Goal: Transaction & Acquisition: Book appointment/travel/reservation

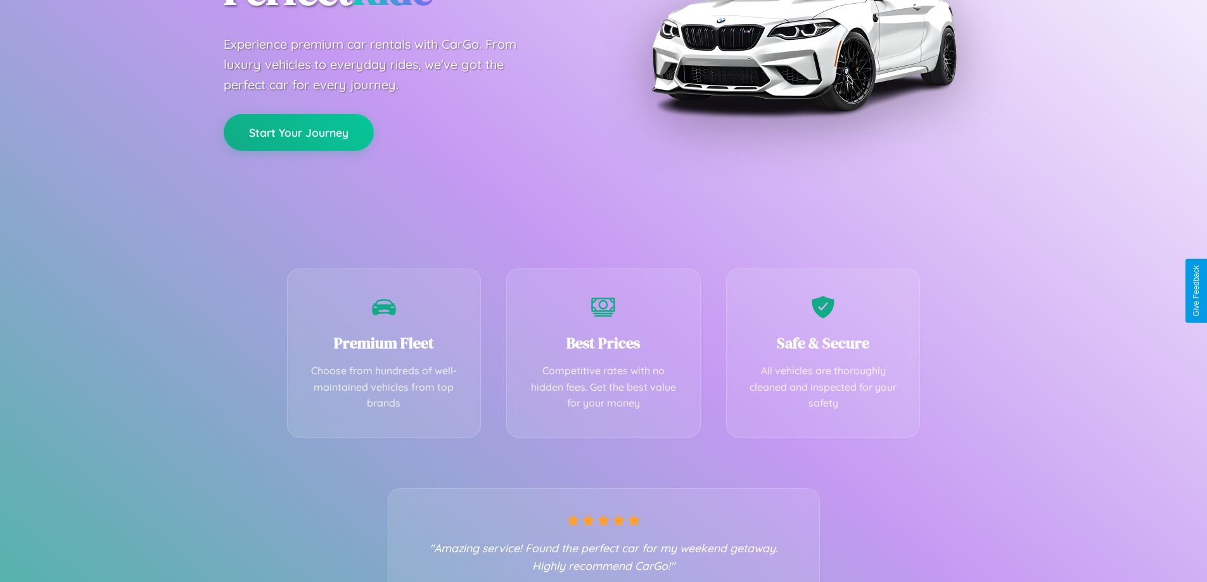
scroll to position [250, 0]
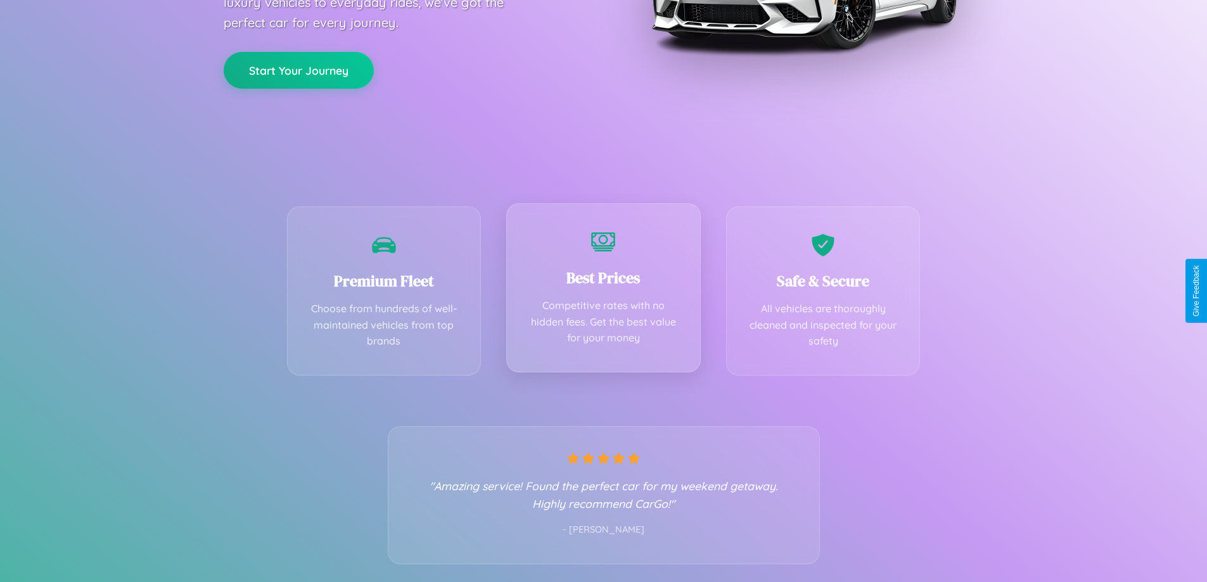
click at [603, 291] on div "Best Prices Competitive rates with no hidden fees. Get the best value for your …" at bounding box center [603, 287] width 194 height 169
click at [298, 69] on button "Start Your Journey" at bounding box center [299, 69] width 150 height 37
click at [298, 68] on button "Start Your Journey" at bounding box center [299, 69] width 150 height 37
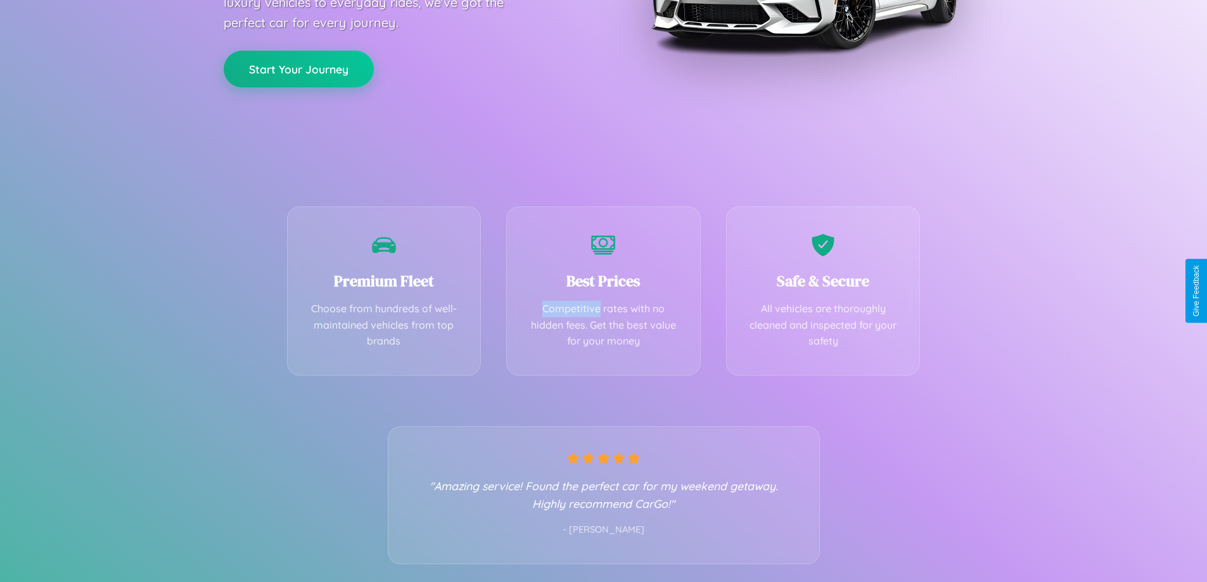
click at [298, 68] on button "Start Your Journey" at bounding box center [299, 69] width 150 height 37
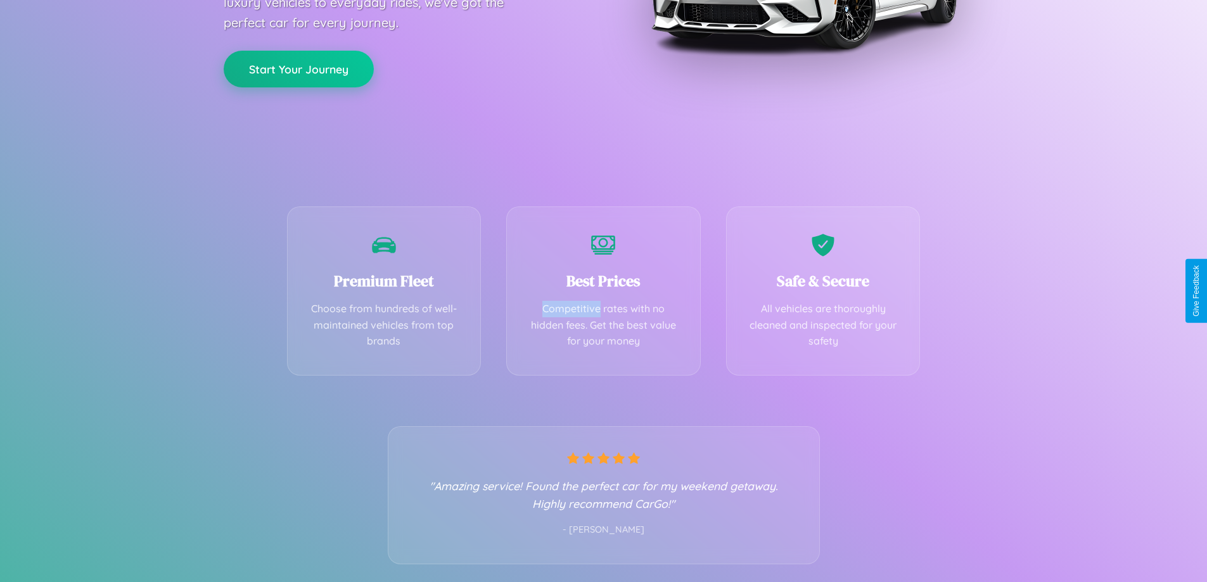
click at [298, 68] on button "Start Your Journey" at bounding box center [299, 69] width 150 height 37
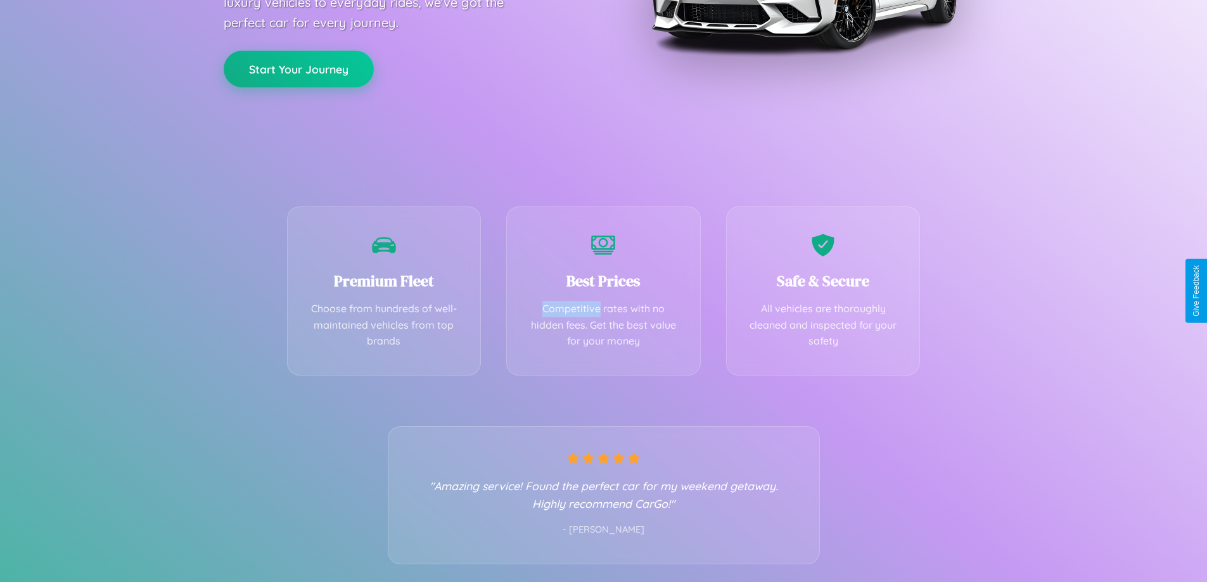
click at [298, 68] on button "Start Your Journey" at bounding box center [299, 69] width 150 height 37
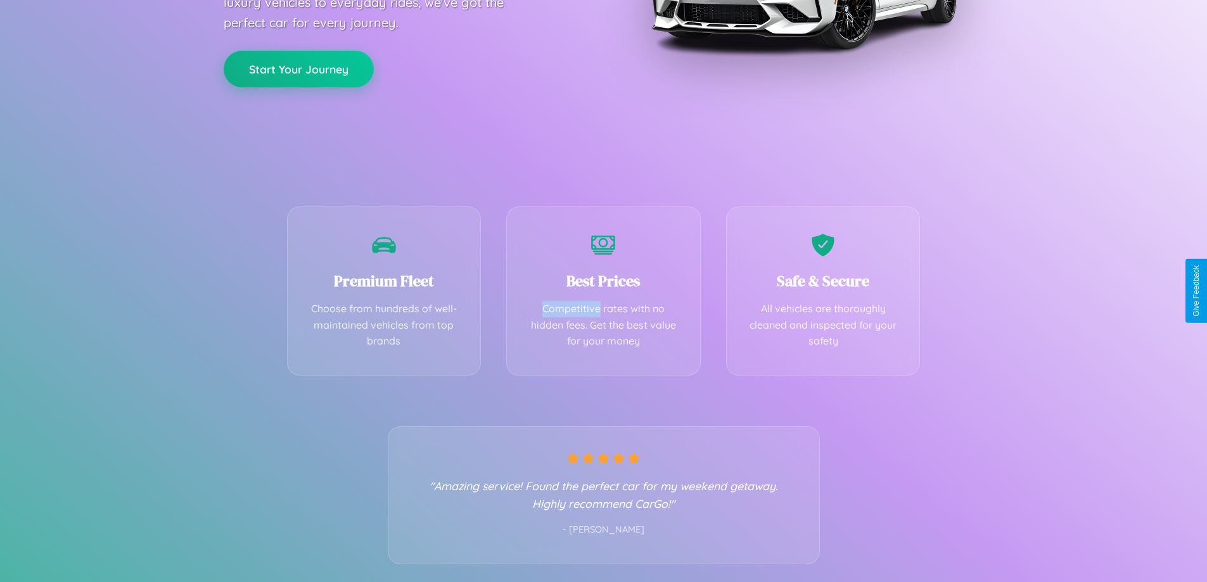
click at [298, 68] on button "Start Your Journey" at bounding box center [299, 69] width 150 height 37
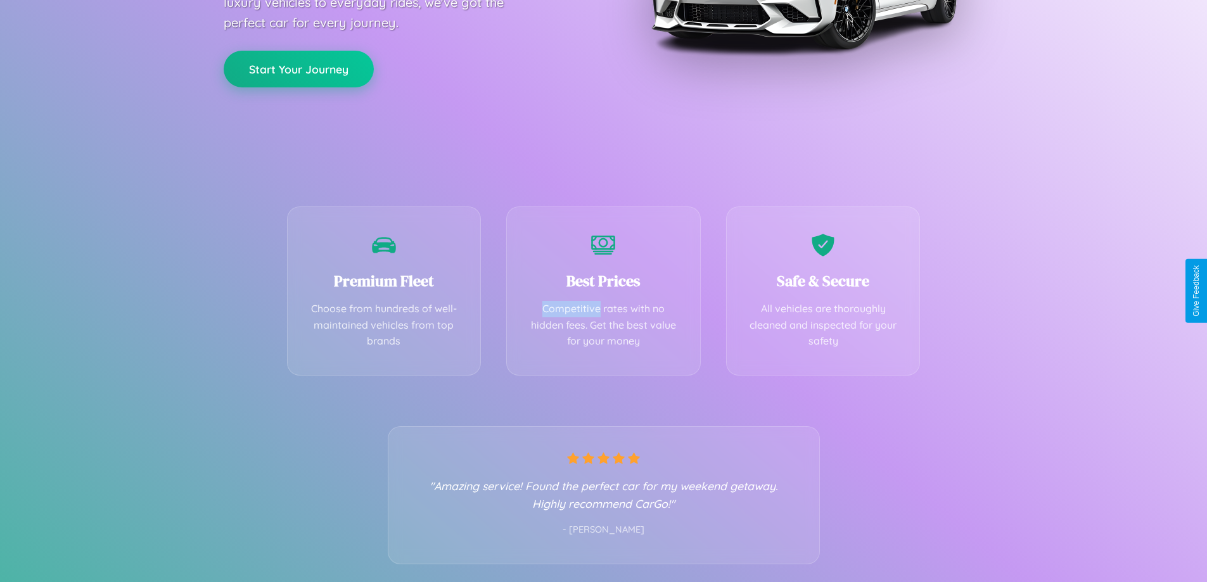
click at [298, 68] on button "Start Your Journey" at bounding box center [299, 69] width 150 height 37
